Goal: Transaction & Acquisition: Book appointment/travel/reservation

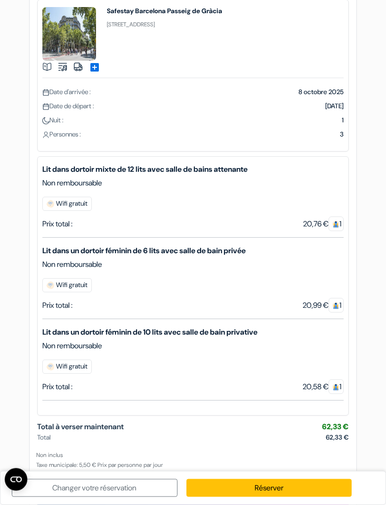
scroll to position [35, 0]
click at [333, 390] on img at bounding box center [336, 387] width 7 height 7
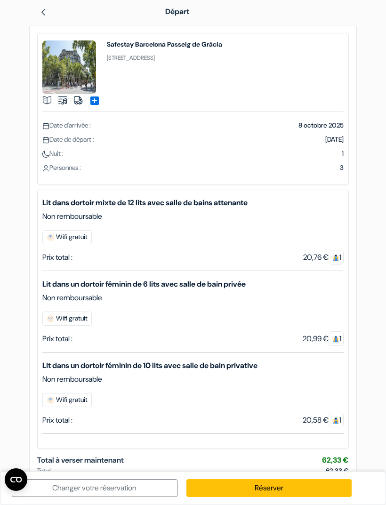
scroll to position [0, 0]
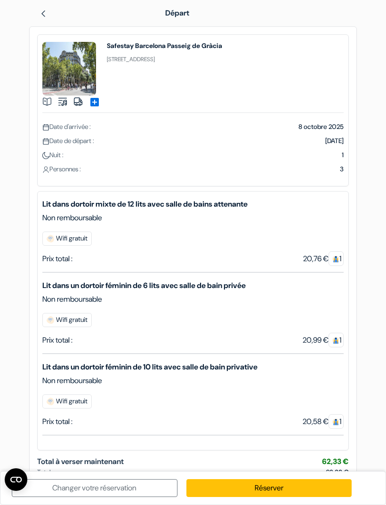
click at [44, 11] on img at bounding box center [44, 14] width 8 height 8
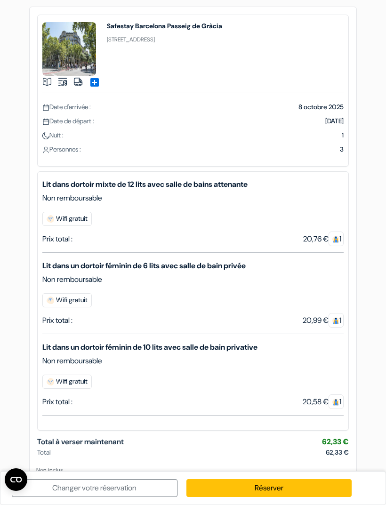
scroll to position [47, 0]
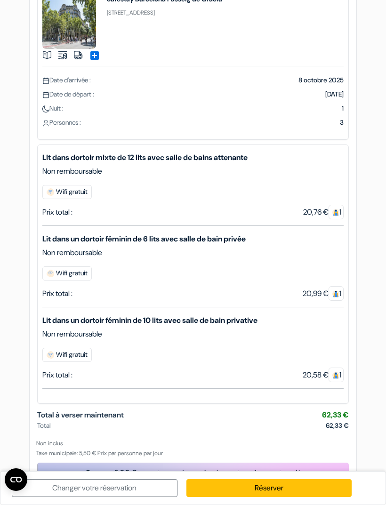
click at [130, 497] on link "Changer votre réservation" at bounding box center [95, 488] width 166 height 18
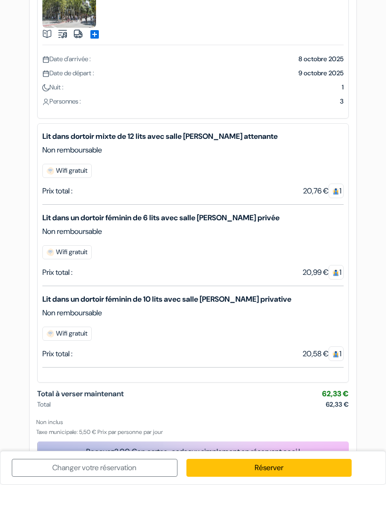
scroll to position [47, 0]
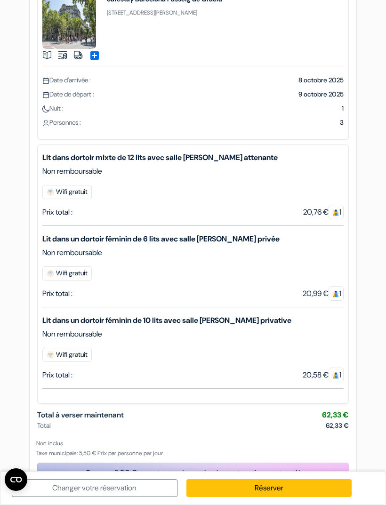
click at [269, 497] on link "Réserver" at bounding box center [270, 488] width 166 height 18
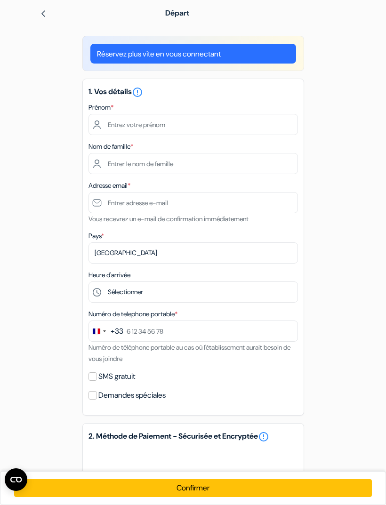
click at [46, 15] on img at bounding box center [44, 14] width 8 height 8
